Goal: Obtain resource: Obtain resource

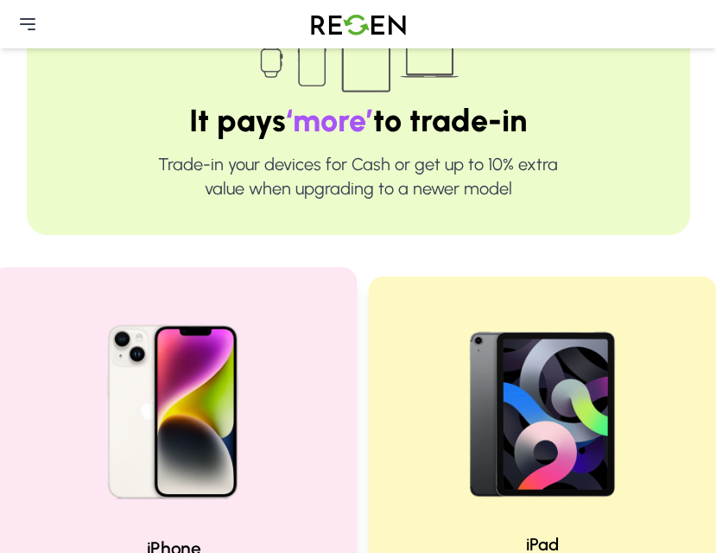
scroll to position [288, 0]
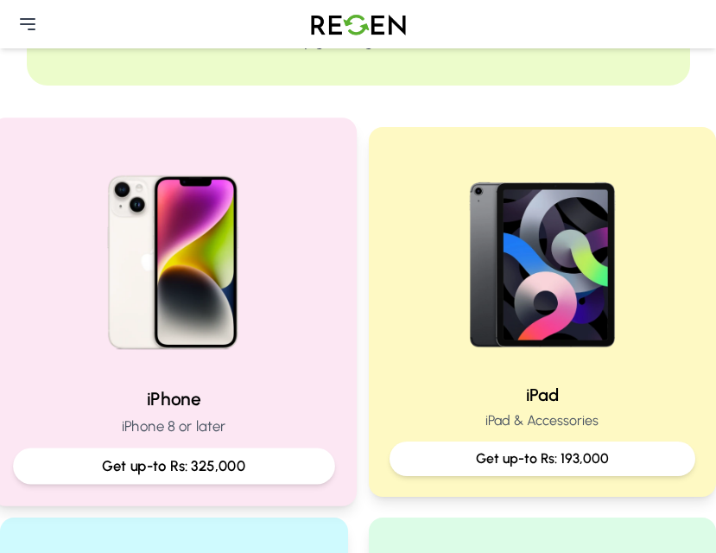
click at [216, 247] on img at bounding box center [174, 256] width 232 height 232
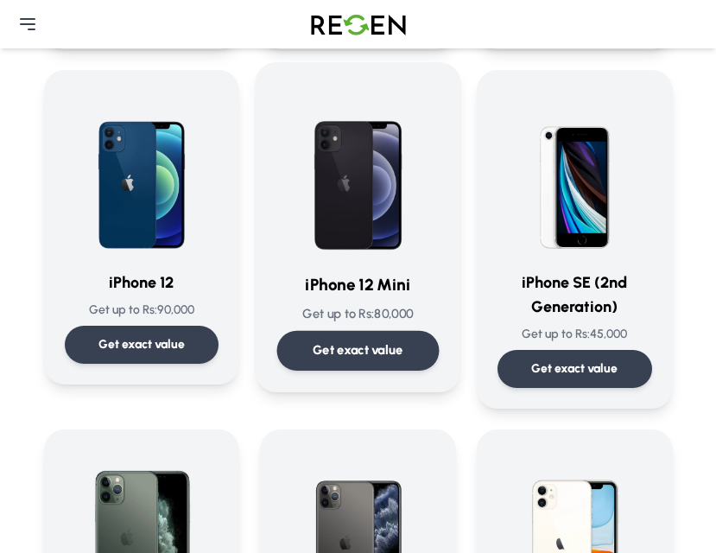
scroll to position [1814, 0]
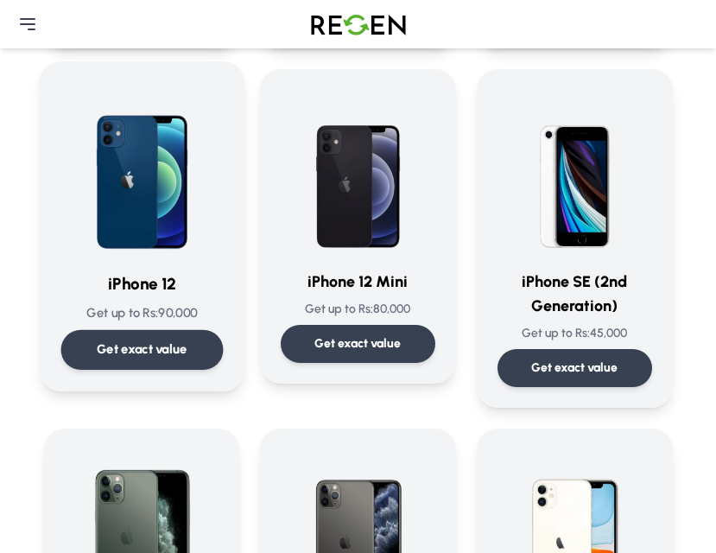
click at [122, 225] on img at bounding box center [141, 170] width 162 height 174
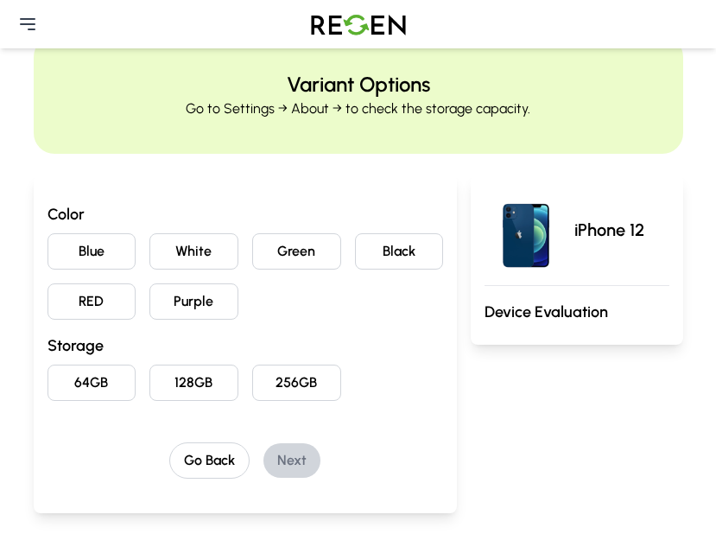
scroll to position [29, 0]
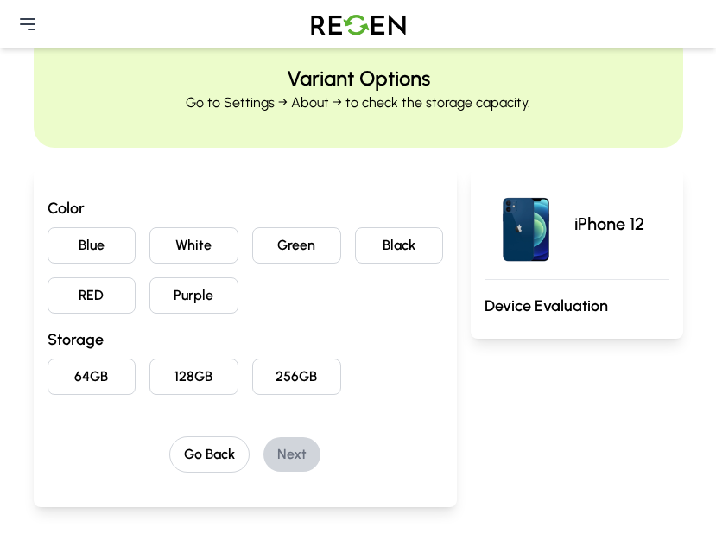
click at [110, 250] on button "Blue" at bounding box center [92, 245] width 89 height 36
click at [284, 378] on button "256GB" at bounding box center [296, 376] width 89 height 36
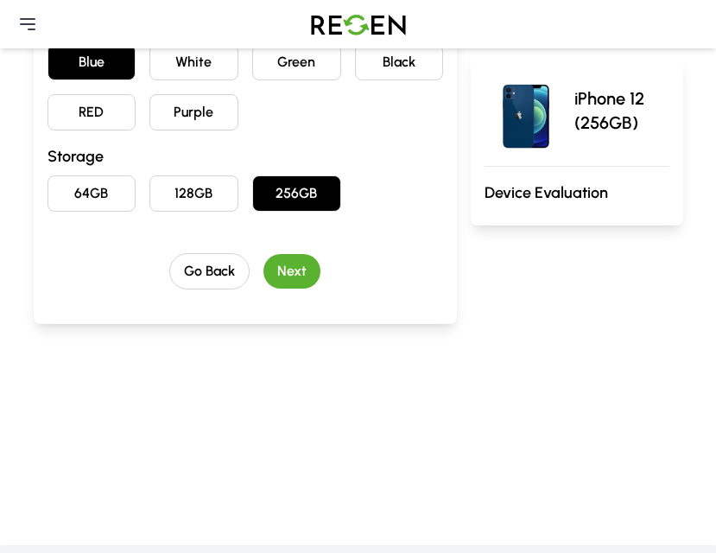
scroll to position [345, 0]
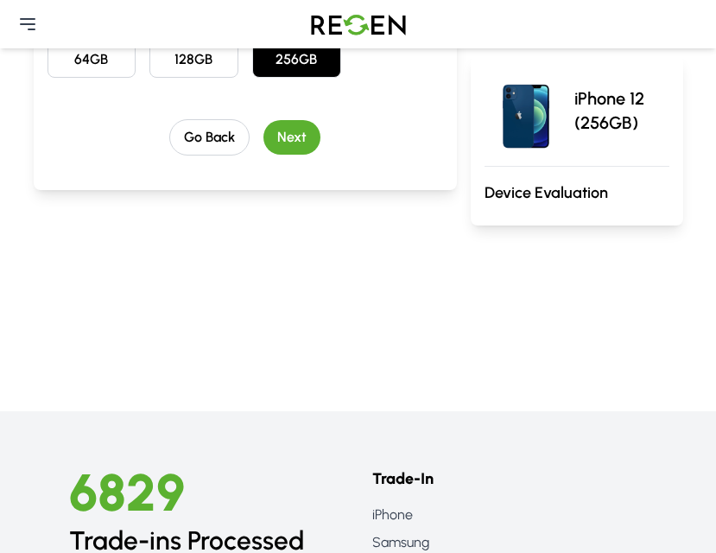
click at [304, 133] on button "Next" at bounding box center [291, 137] width 57 height 35
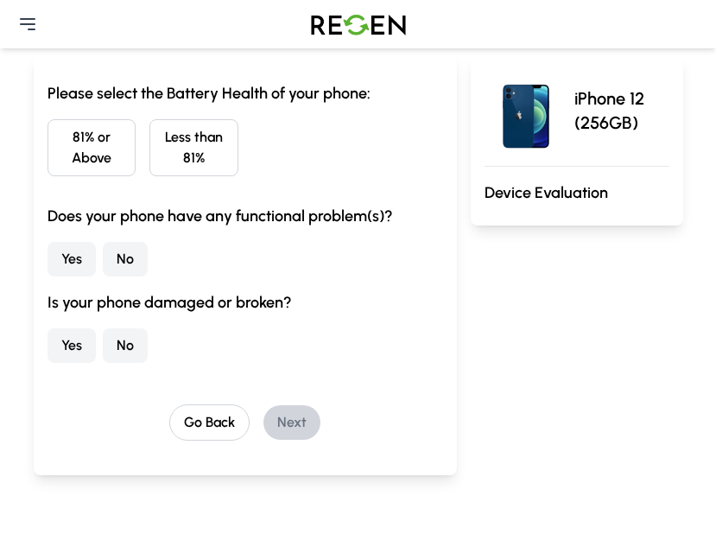
scroll to position [141, 0]
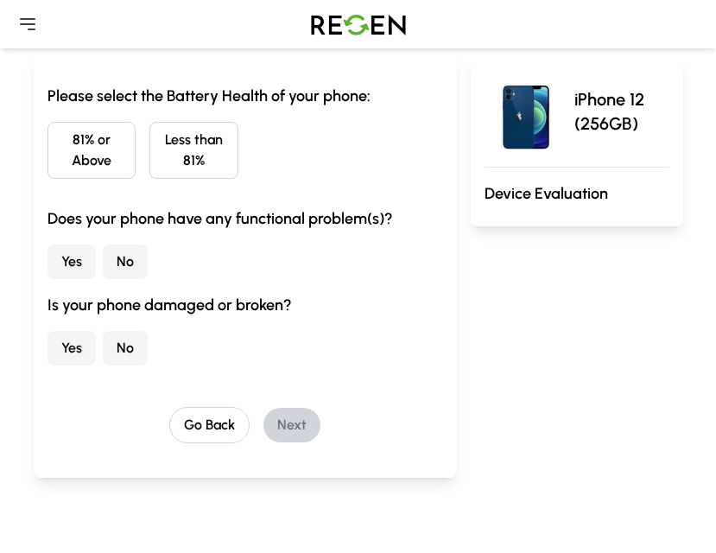
click at [102, 161] on button "81% or Above" at bounding box center [92, 150] width 89 height 57
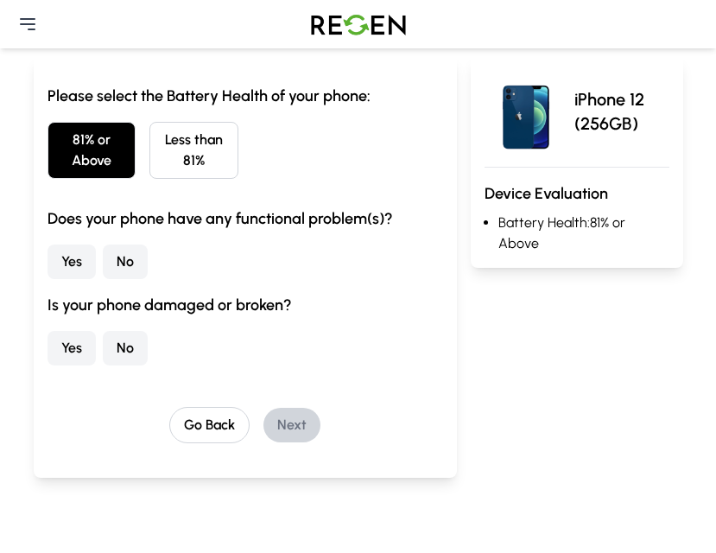
click at [126, 256] on button "No" at bounding box center [125, 261] width 45 height 35
click at [132, 354] on button "No" at bounding box center [125, 348] width 45 height 35
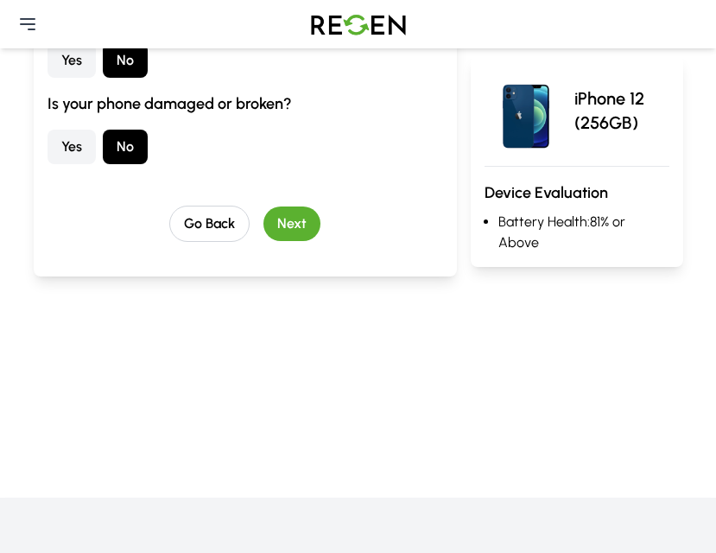
click at [294, 212] on button "Next" at bounding box center [291, 223] width 57 height 35
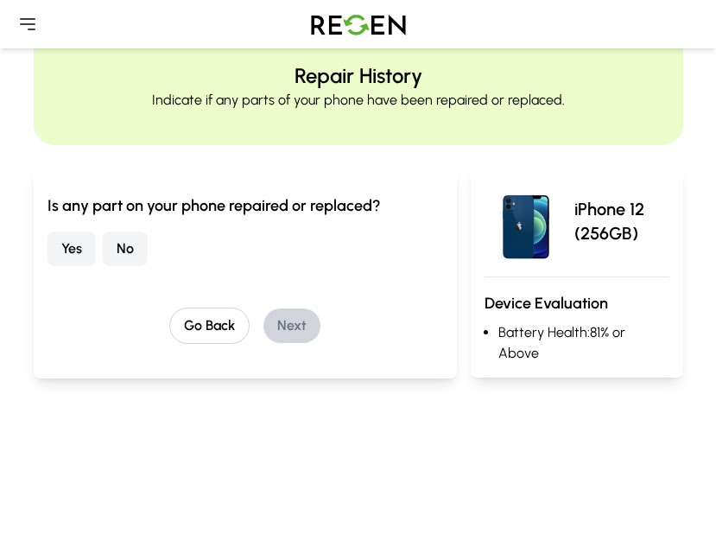
scroll to position [18, 0]
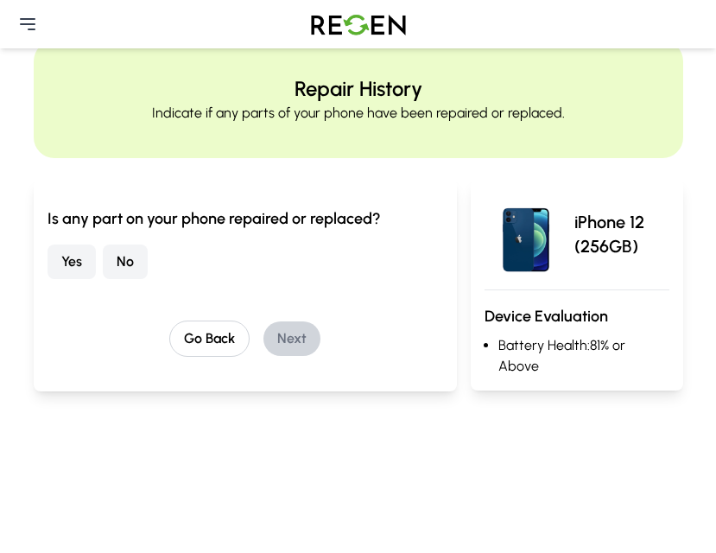
click at [137, 259] on button "No" at bounding box center [125, 261] width 45 height 35
click at [295, 332] on button "Next" at bounding box center [291, 338] width 57 height 35
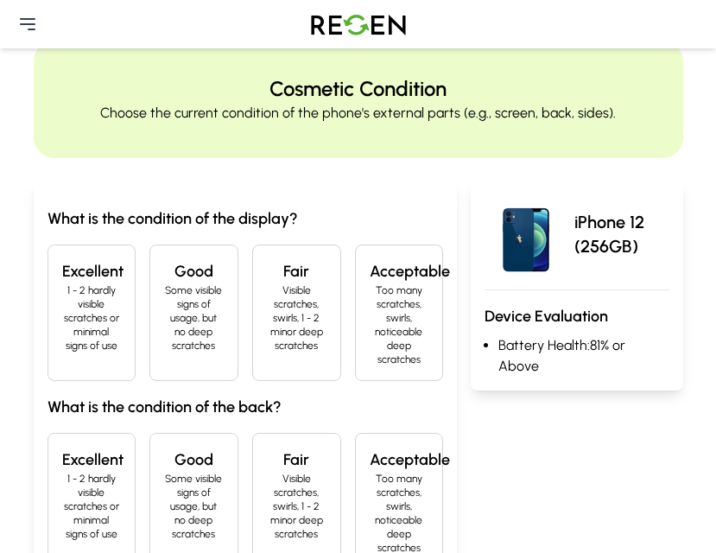
click at [64, 308] on p "1 - 2 hardly visible scratches or minimal signs of use" at bounding box center [92, 317] width 60 height 69
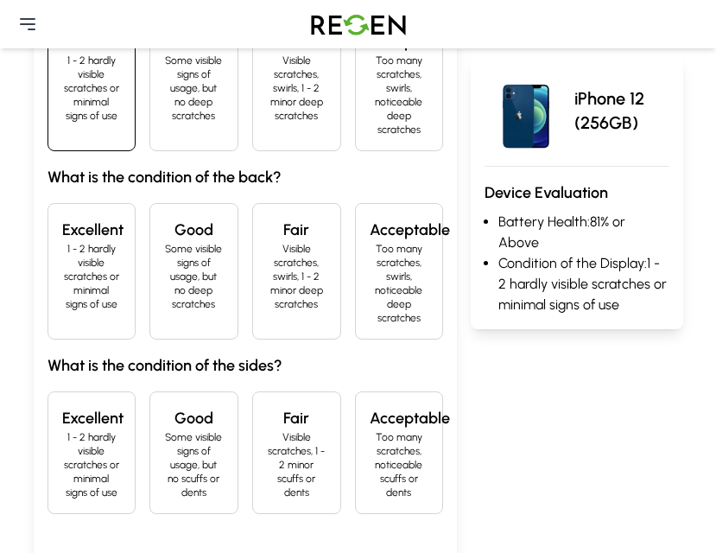
click at [88, 260] on p "1 - 2 hardly visible scratches or minimal signs of use" at bounding box center [92, 276] width 60 height 69
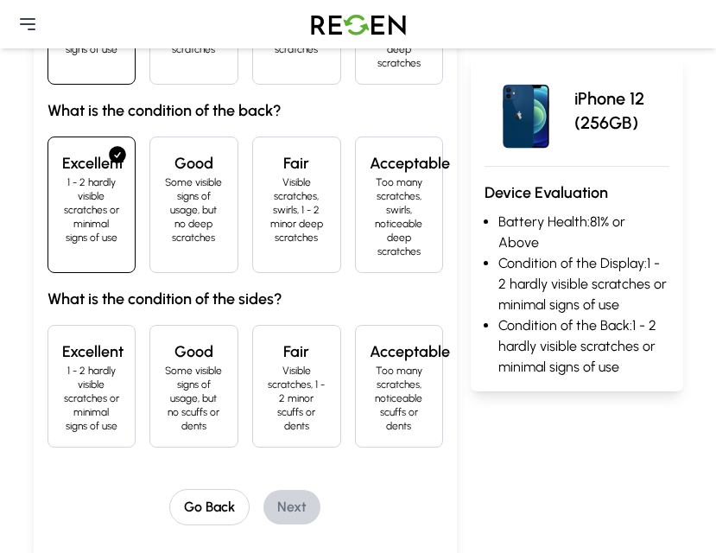
scroll to position [478, 0]
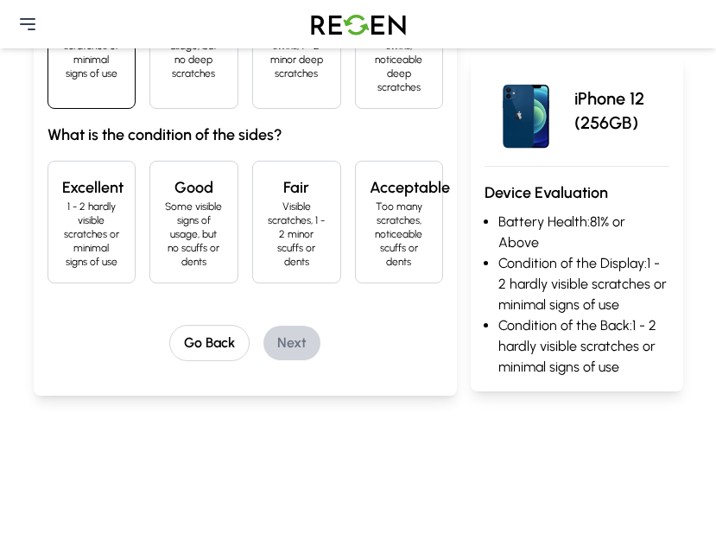
click at [87, 233] on p "1 - 2 hardly visible scratches or minimal signs of use" at bounding box center [92, 234] width 60 height 69
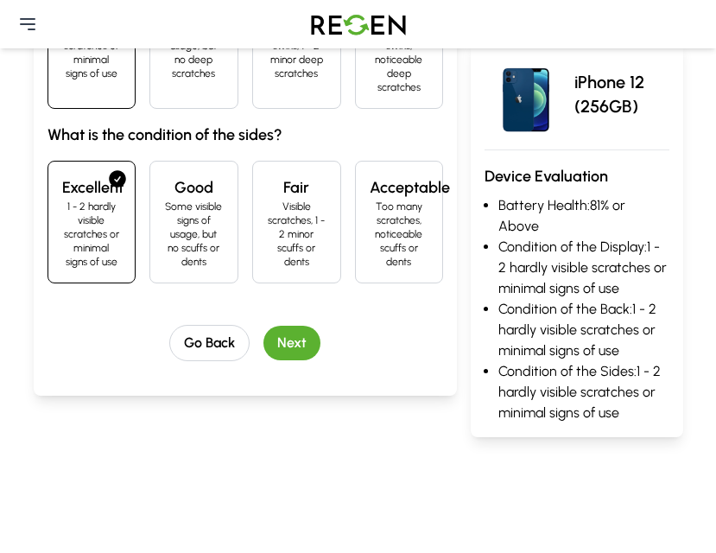
click at [297, 333] on button "Next" at bounding box center [291, 343] width 57 height 35
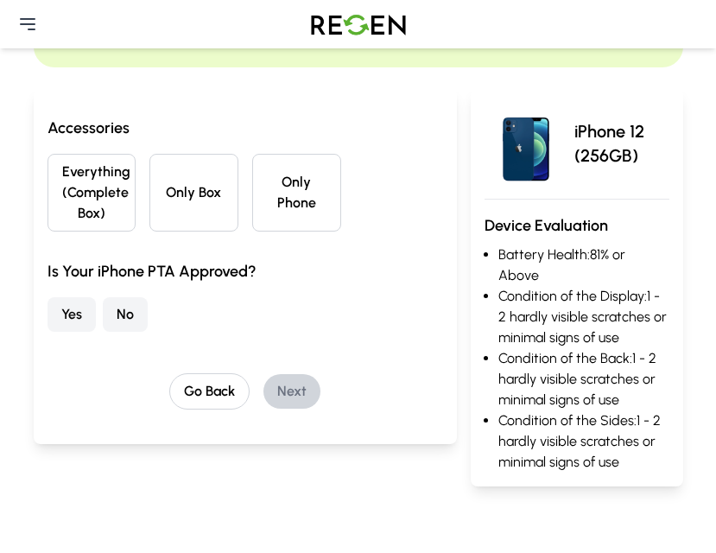
scroll to position [99, 0]
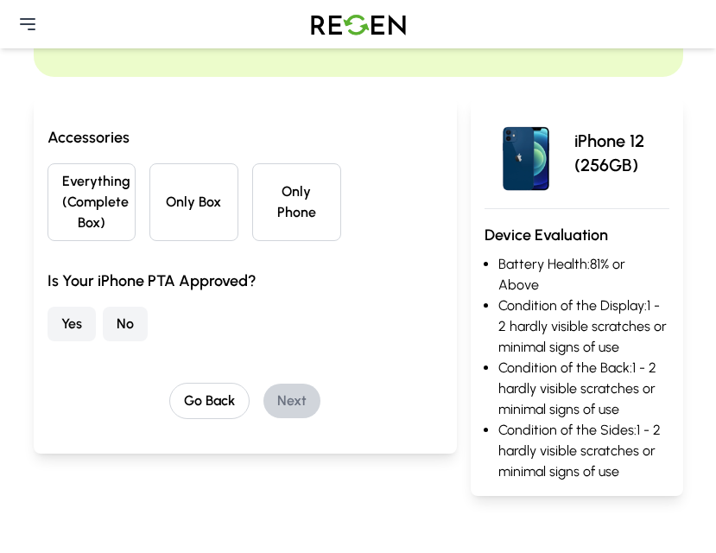
click at [306, 224] on button "Only Phone" at bounding box center [296, 202] width 89 height 78
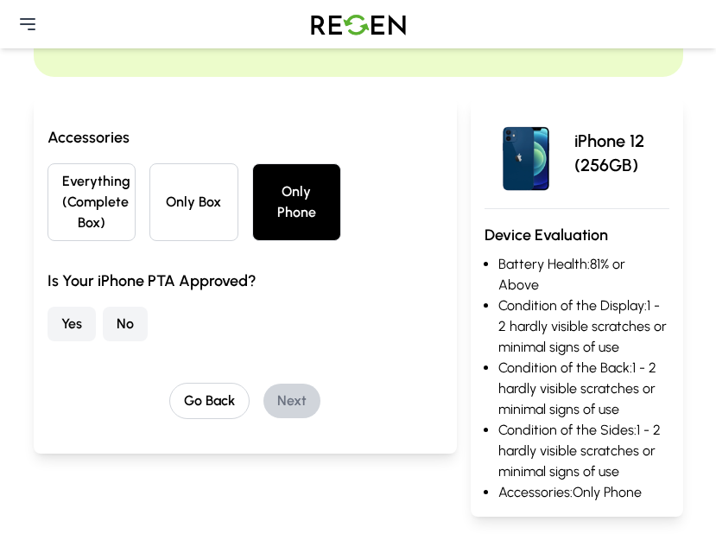
click at [117, 324] on button "No" at bounding box center [125, 324] width 45 height 35
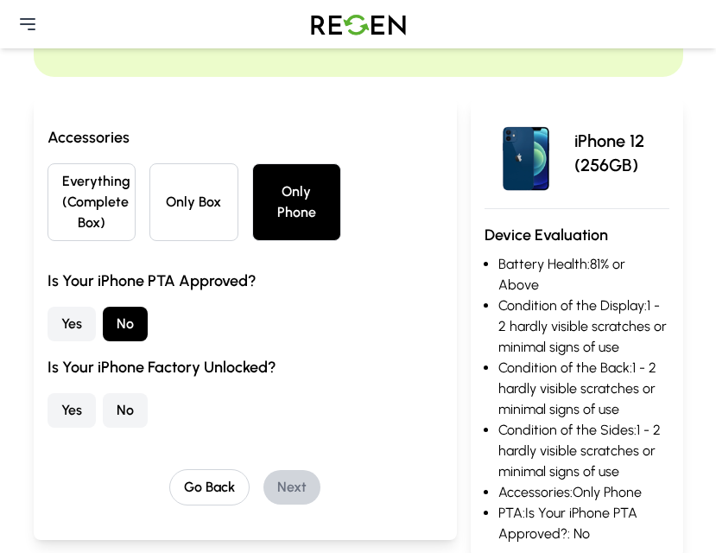
click at [78, 397] on button "Yes" at bounding box center [72, 410] width 48 height 35
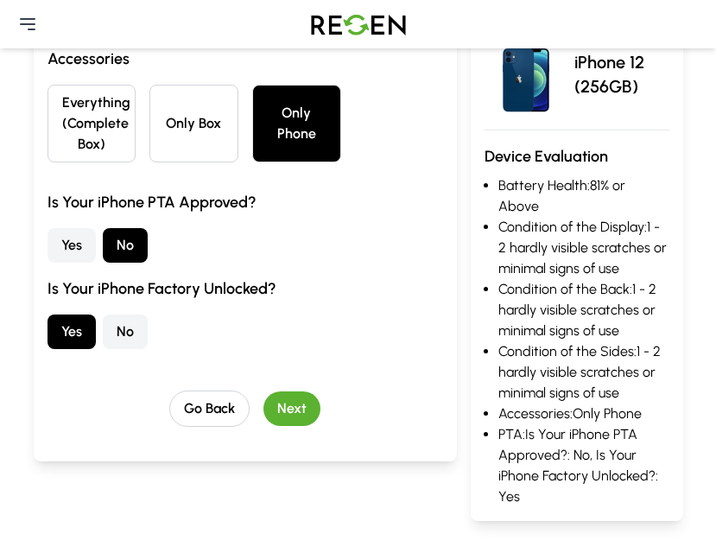
scroll to position [186, 0]
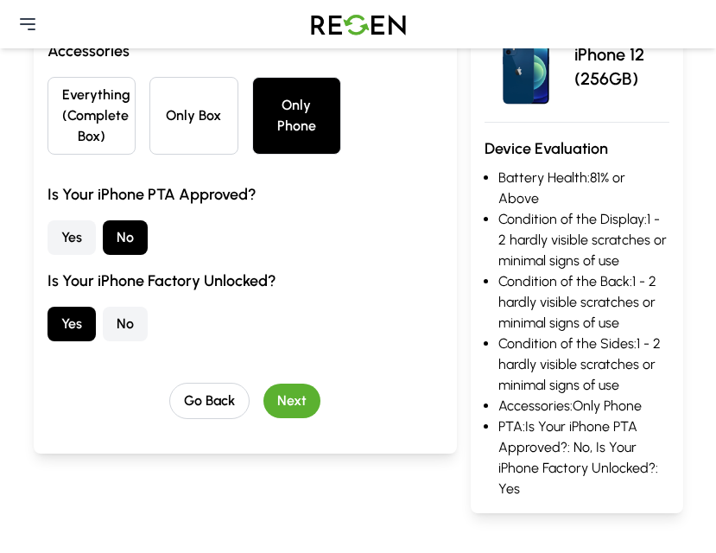
click at [290, 384] on button "Next" at bounding box center [291, 400] width 57 height 35
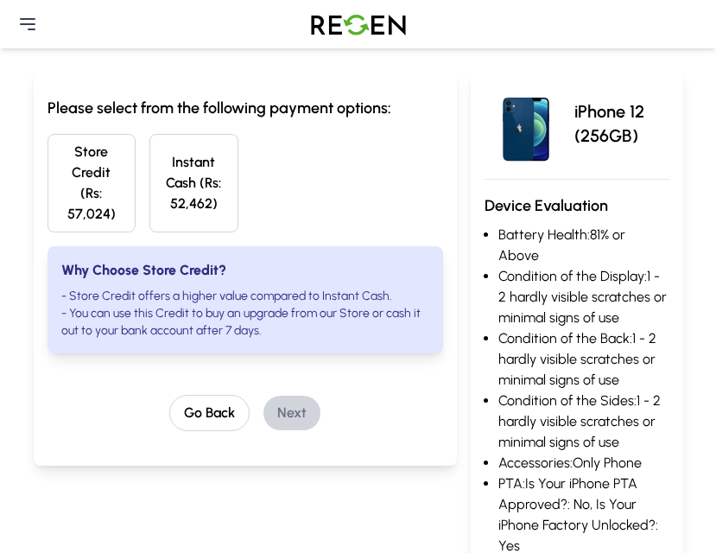
scroll to position [71, 0]
